Goal: Information Seeking & Learning: Check status

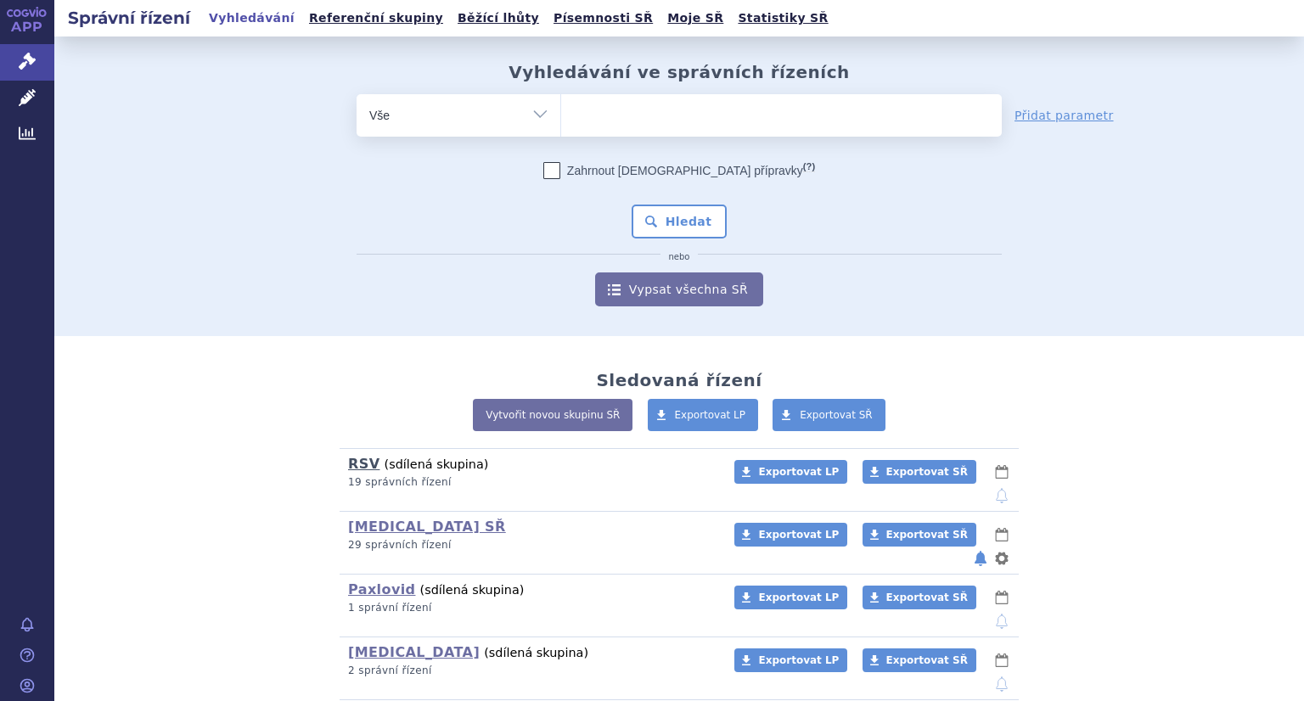
click at [352, 469] on link "RSV" at bounding box center [363, 464] width 31 height 16
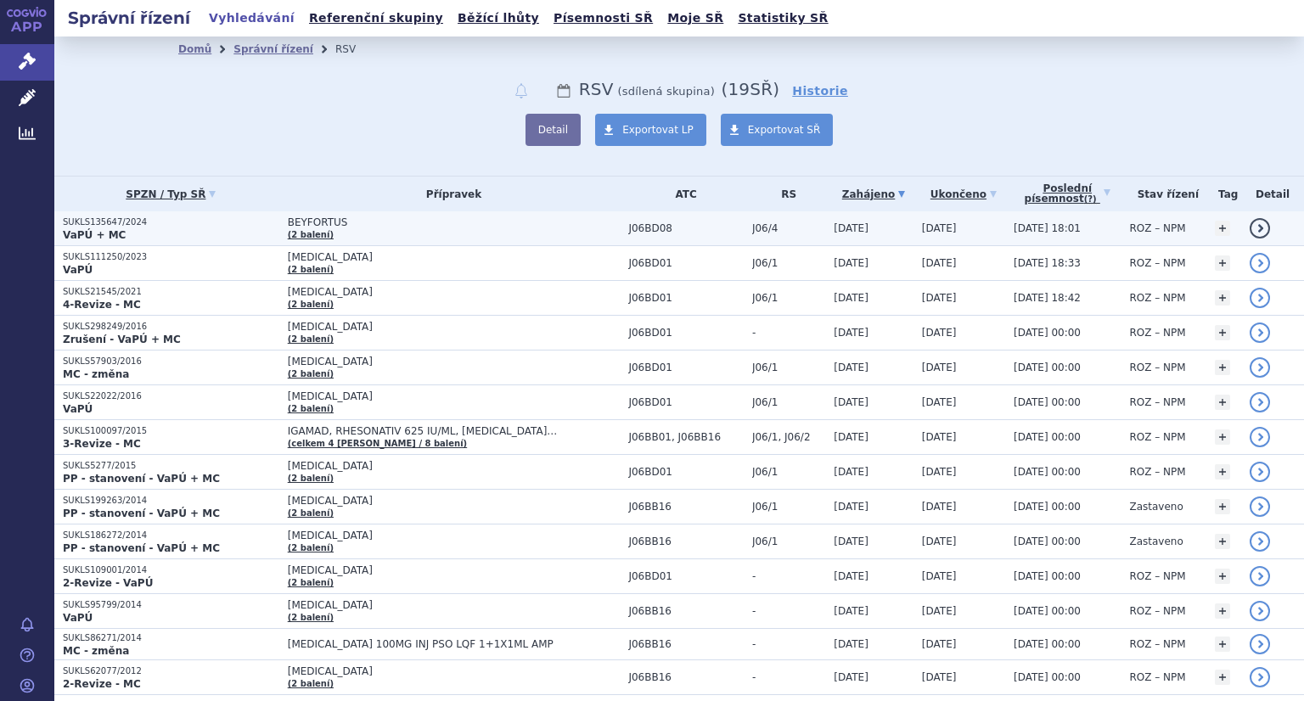
click at [122, 220] on p "SUKLS135647/2024" at bounding box center [171, 222] width 216 height 12
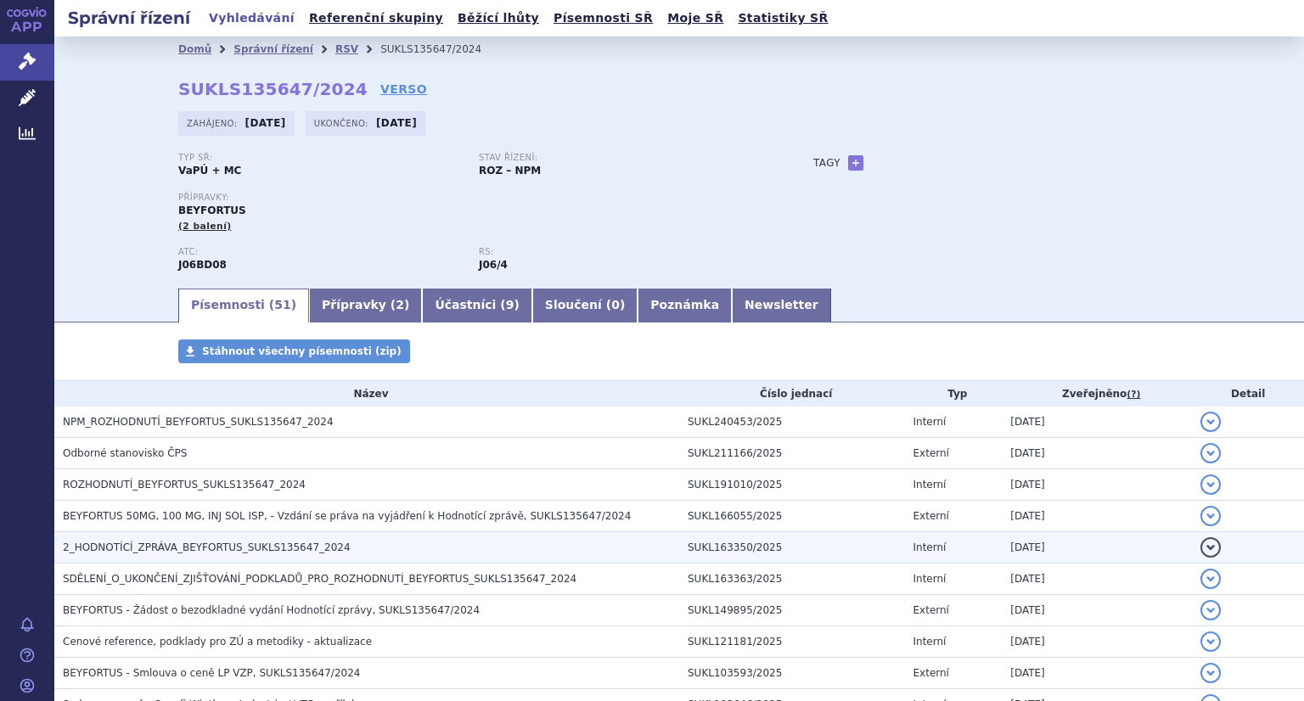
click at [309, 548] on span "2_HODNOTÍCÍ_ZPRÁVA_BEYFORTUS_SUKLS135647_2024" at bounding box center [207, 548] width 288 height 12
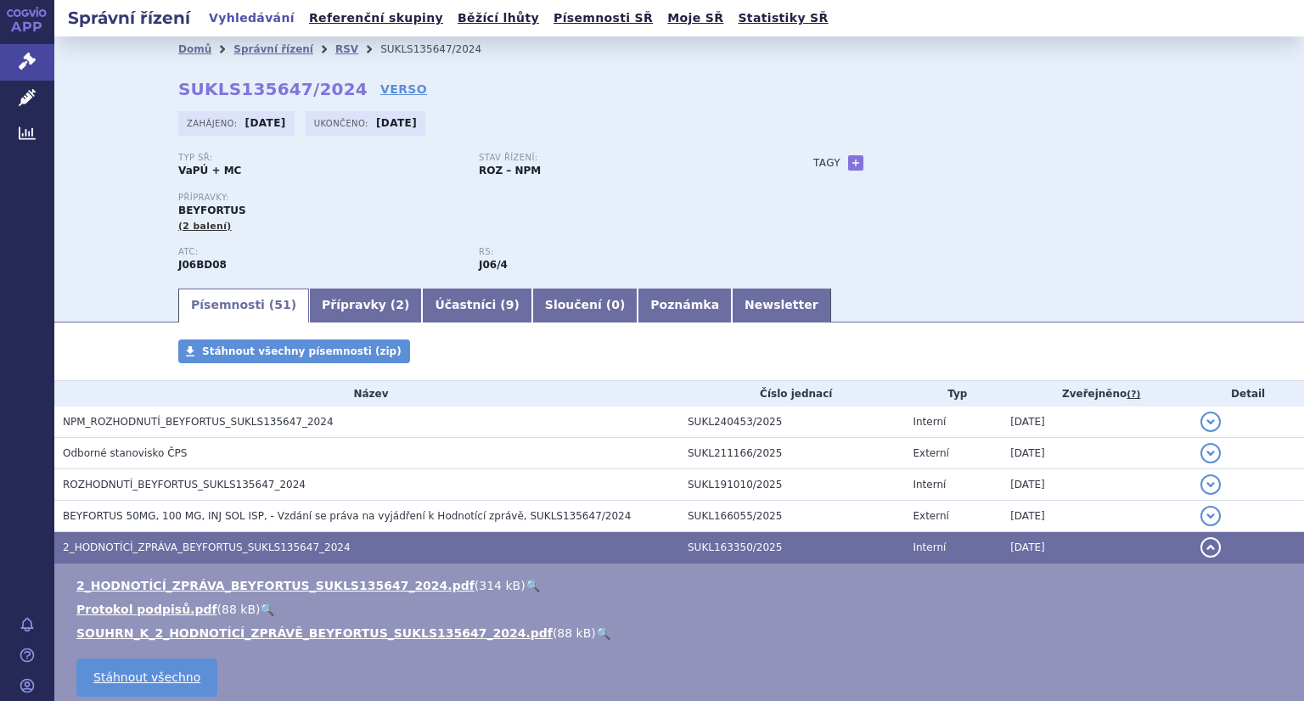
click at [526, 585] on link "🔍" at bounding box center [533, 586] width 14 height 14
